Goal: Transaction & Acquisition: Purchase product/service

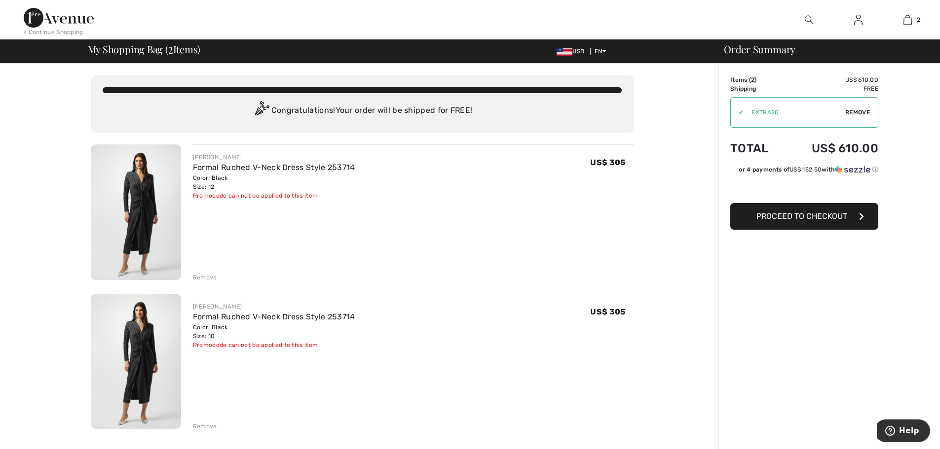
click at [59, 16] on img at bounding box center [59, 18] width 70 height 20
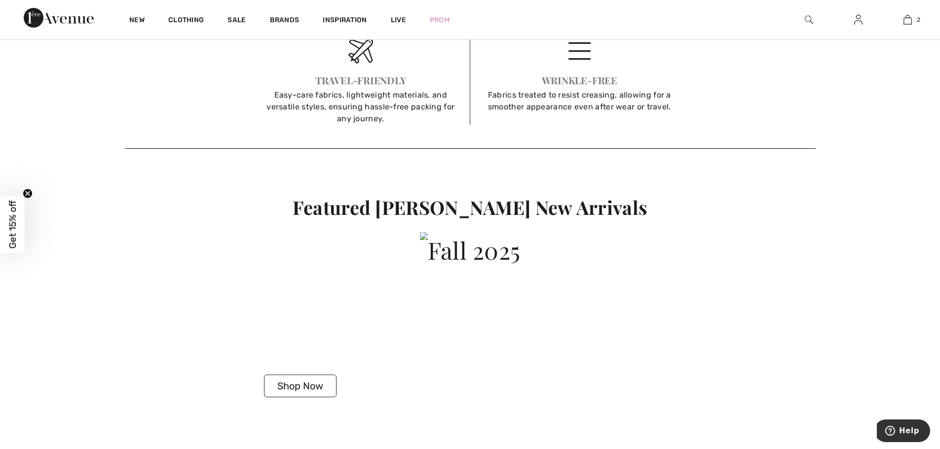
scroll to position [2565, 0]
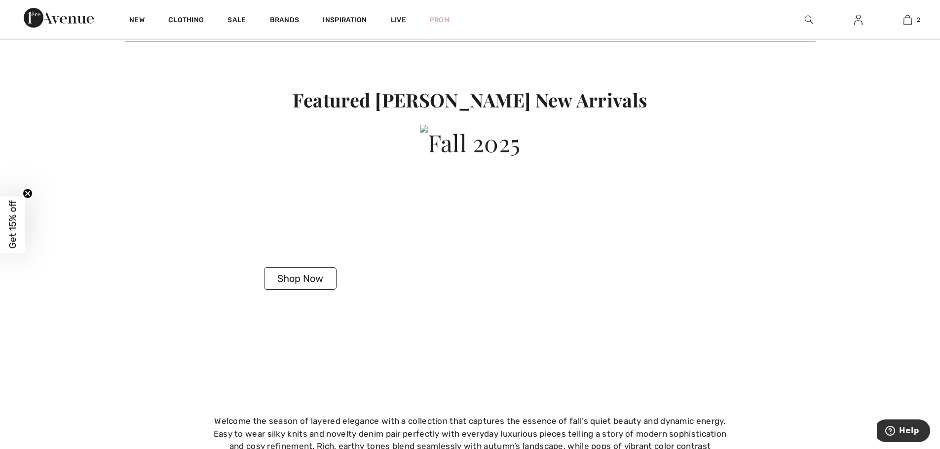
click at [314, 283] on button "Shop Now" at bounding box center [300, 278] width 73 height 23
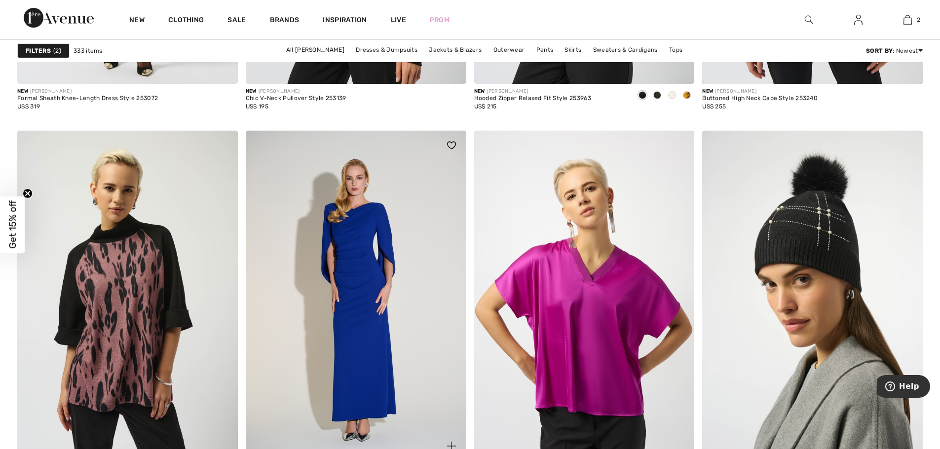
scroll to position [2614, 0]
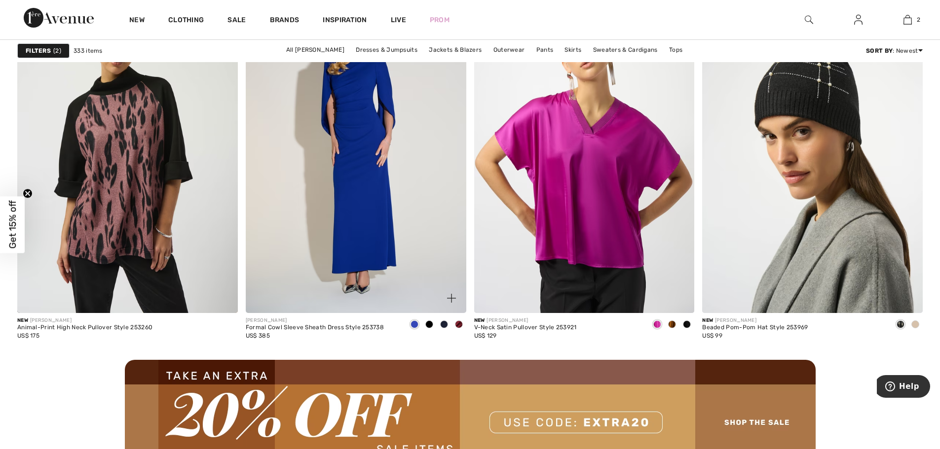
click at [379, 224] on img at bounding box center [356, 148] width 220 height 330
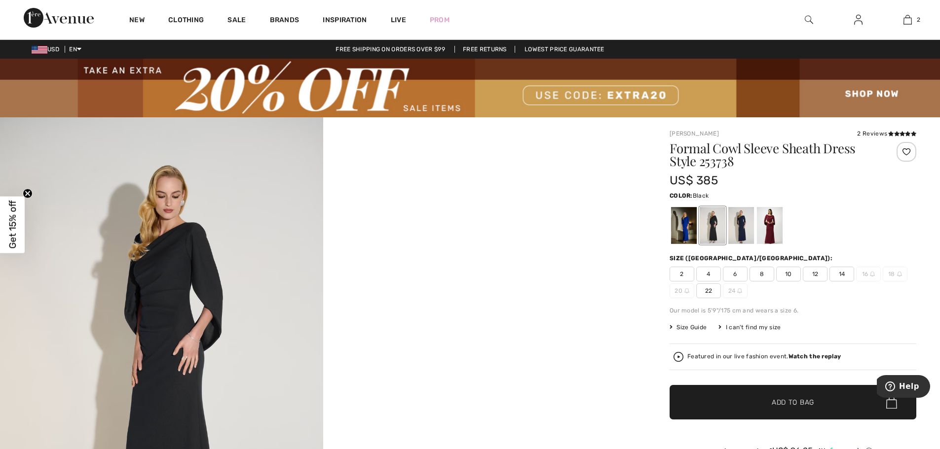
click at [700, 230] on div at bounding box center [712, 225] width 26 height 37
click at [739, 221] on div at bounding box center [741, 225] width 26 height 37
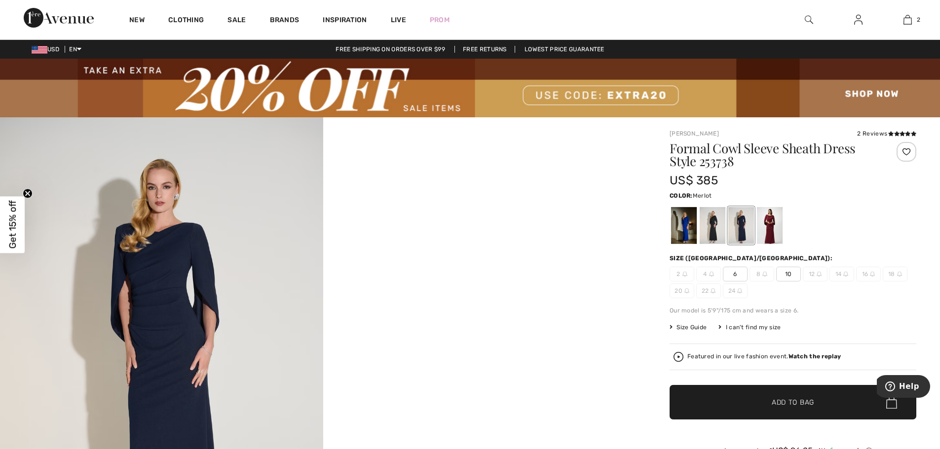
drag, startPoint x: 774, startPoint y: 228, endPoint x: 719, endPoint y: 220, distance: 55.8
click at [774, 228] on div at bounding box center [770, 225] width 26 height 37
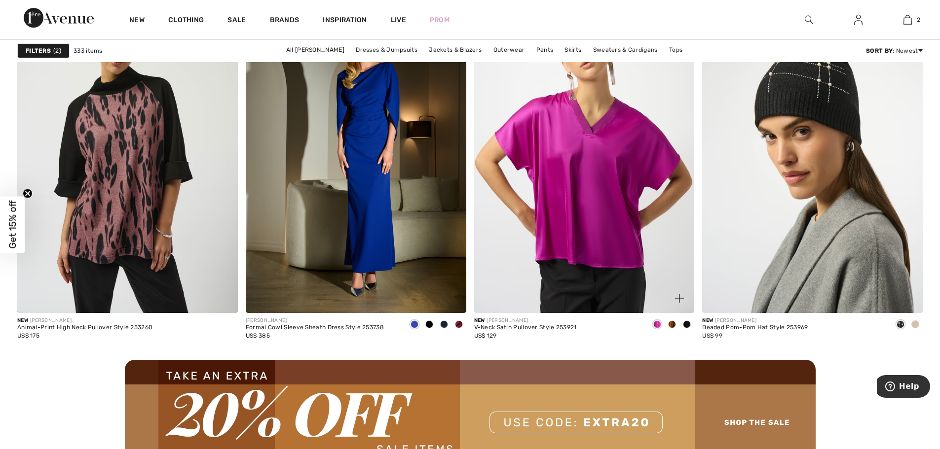
click at [670, 324] on span at bounding box center [672, 325] width 8 height 8
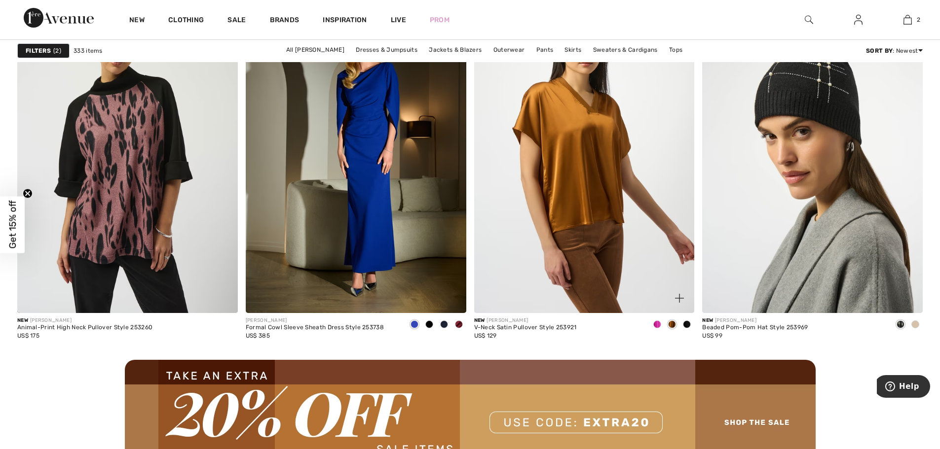
click at [688, 327] on span at bounding box center [687, 325] width 8 height 8
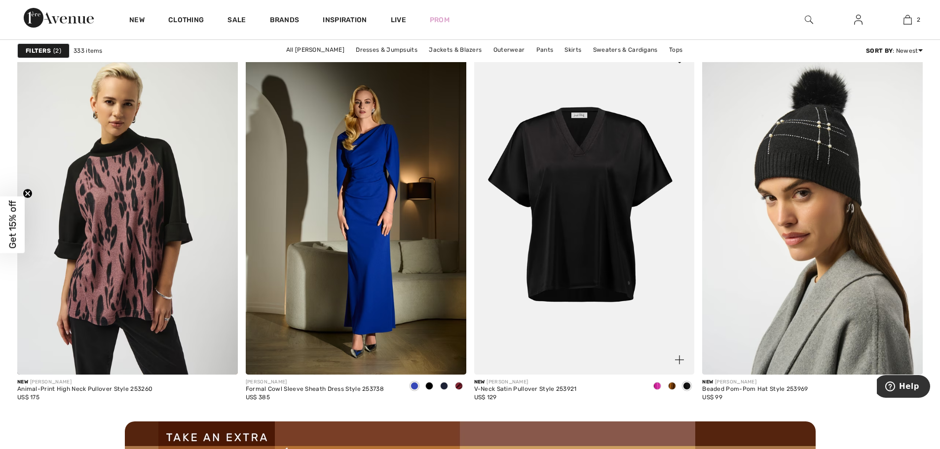
scroll to position [2614, 0]
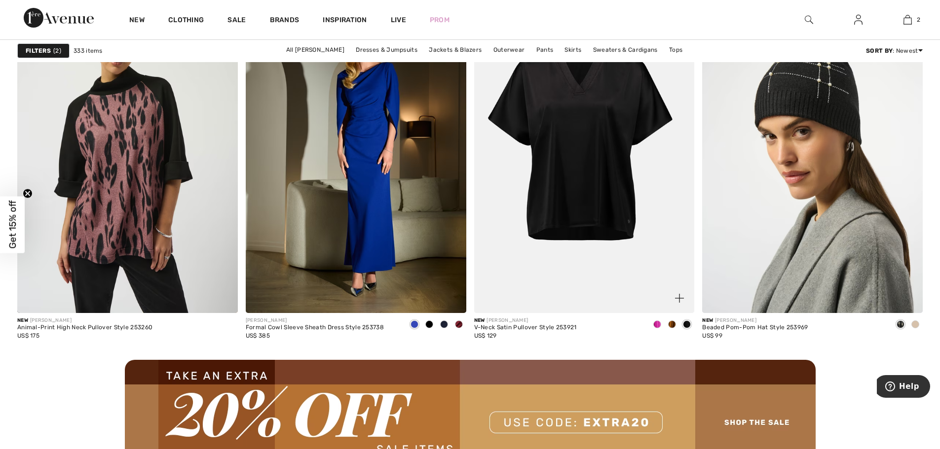
click at [663, 324] on div at bounding box center [657, 325] width 15 height 16
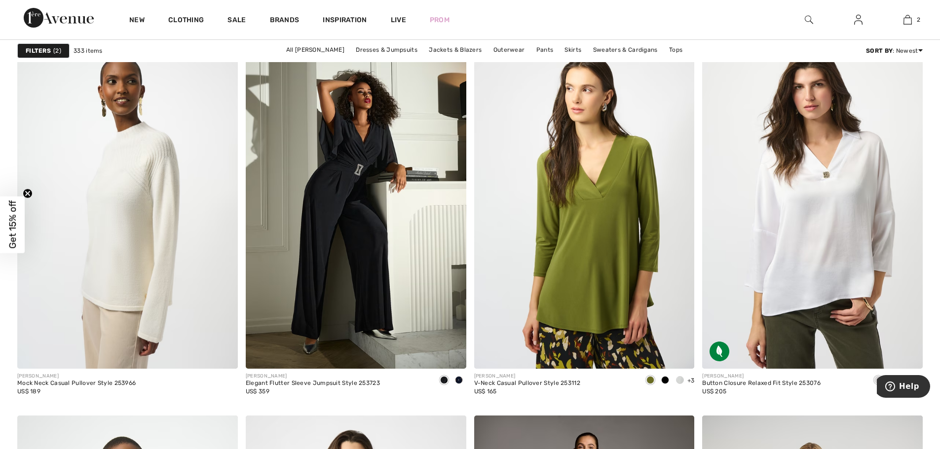
scroll to position [3847, 0]
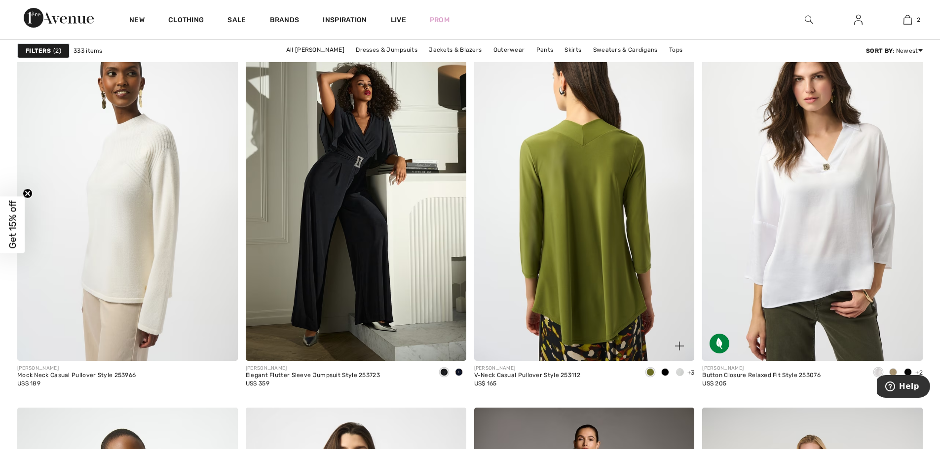
click at [584, 242] on img at bounding box center [584, 196] width 220 height 330
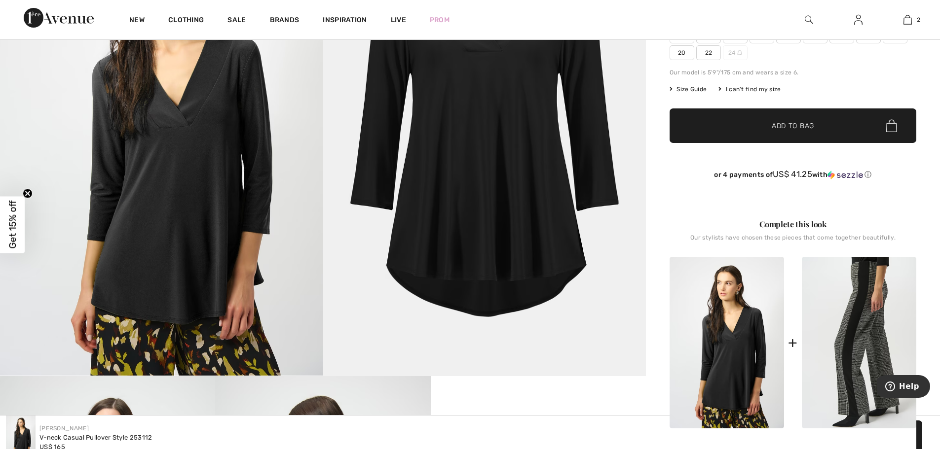
scroll to position [197, 0]
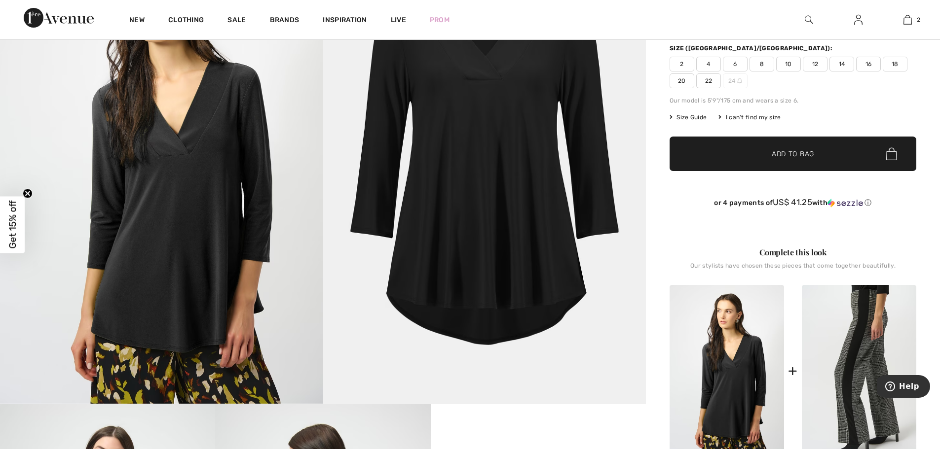
click at [865, 354] on img at bounding box center [859, 371] width 114 height 172
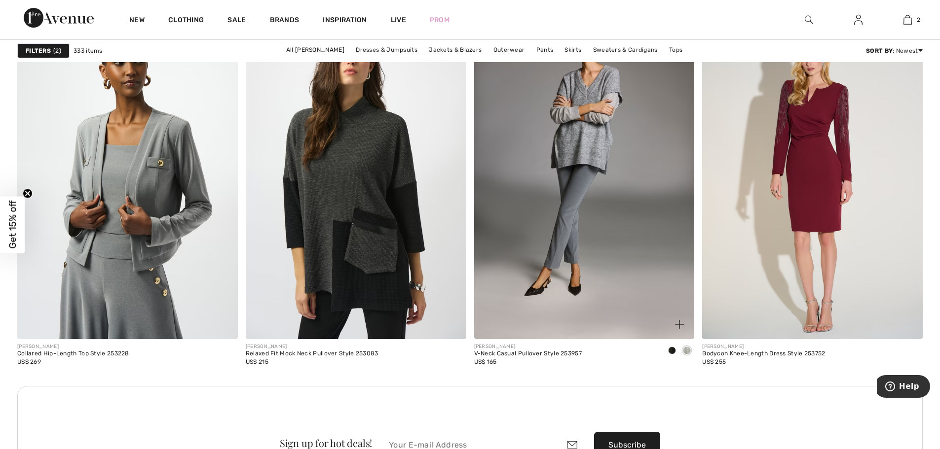
scroll to position [4242, 0]
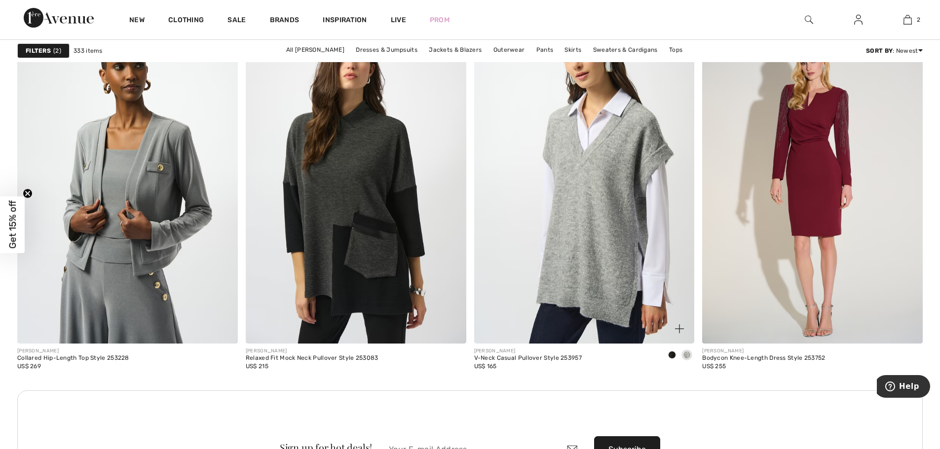
click at [576, 245] on img at bounding box center [584, 178] width 220 height 330
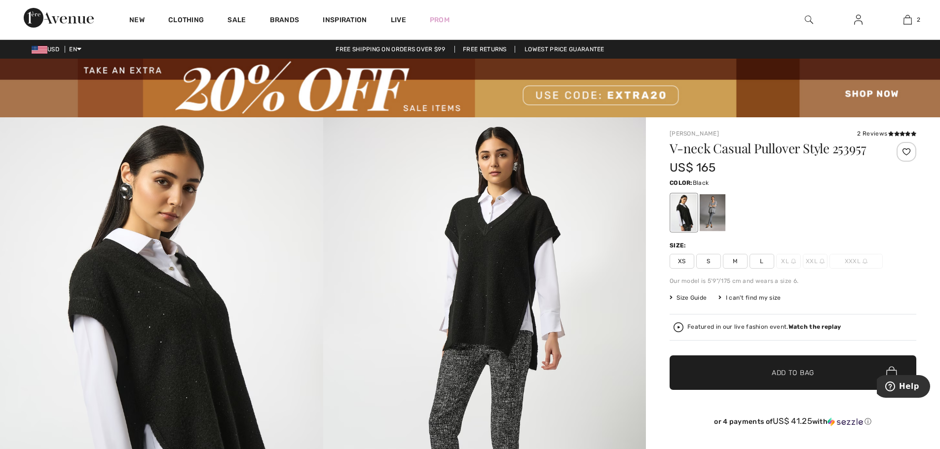
checkbox input "true"
click at [714, 221] on div at bounding box center [712, 212] width 26 height 37
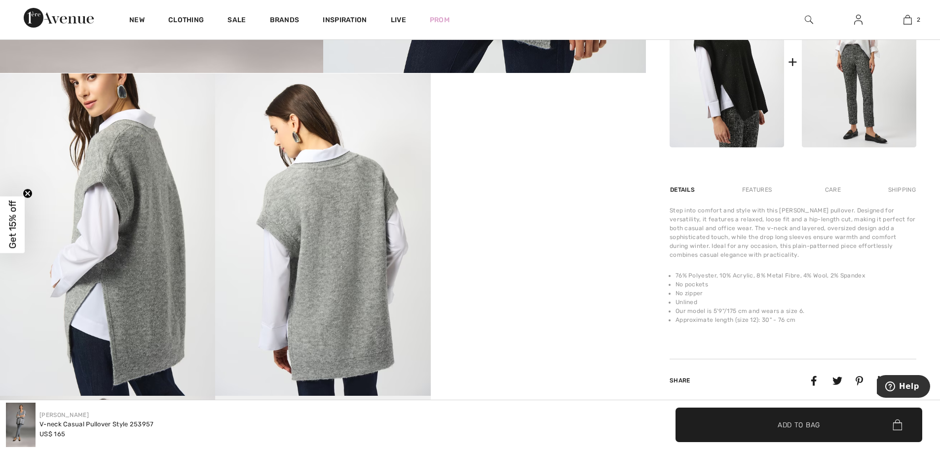
scroll to position [543, 0]
